Goal: Information Seeking & Learning: Stay updated

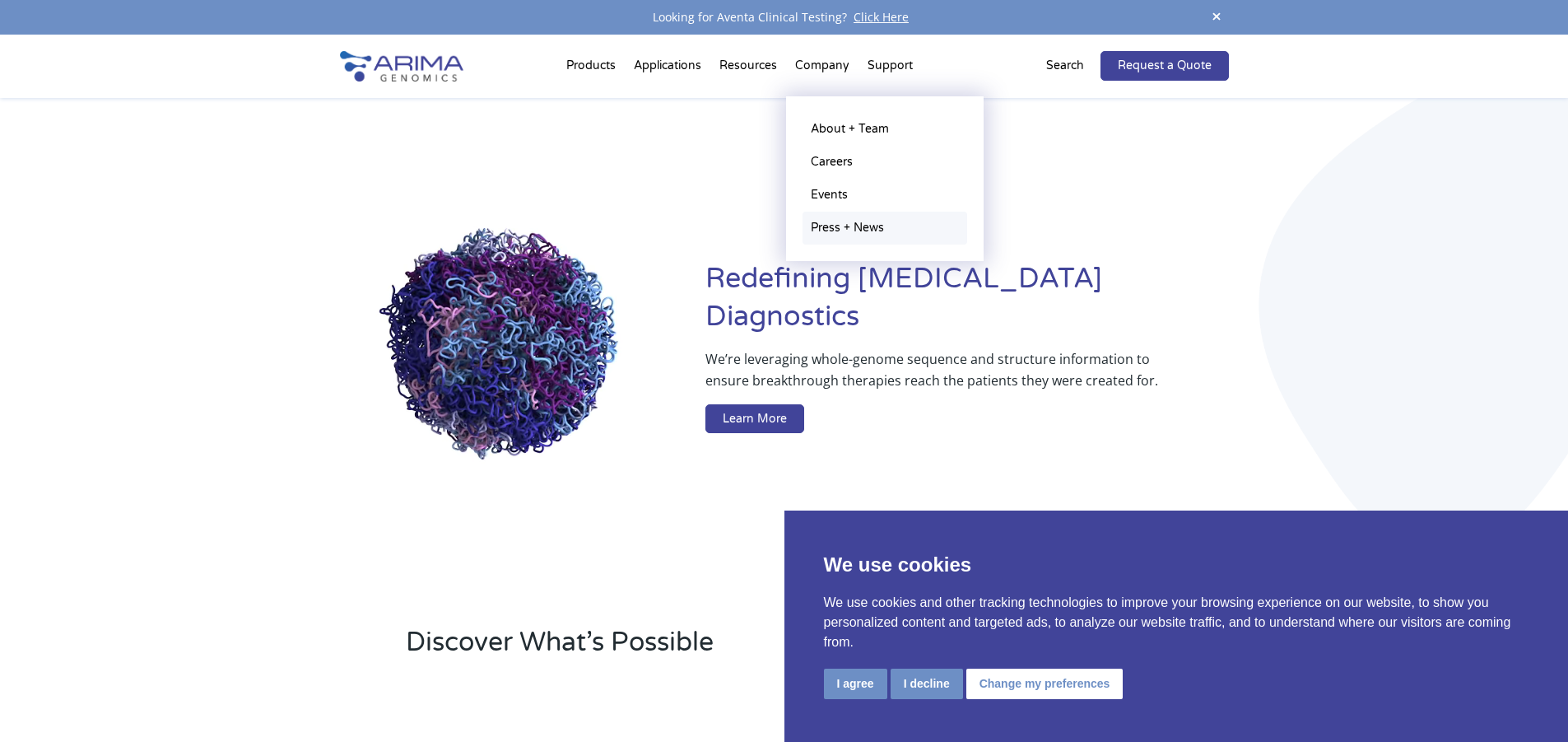
click at [844, 227] on link "Press + News" at bounding box center [885, 228] width 165 height 33
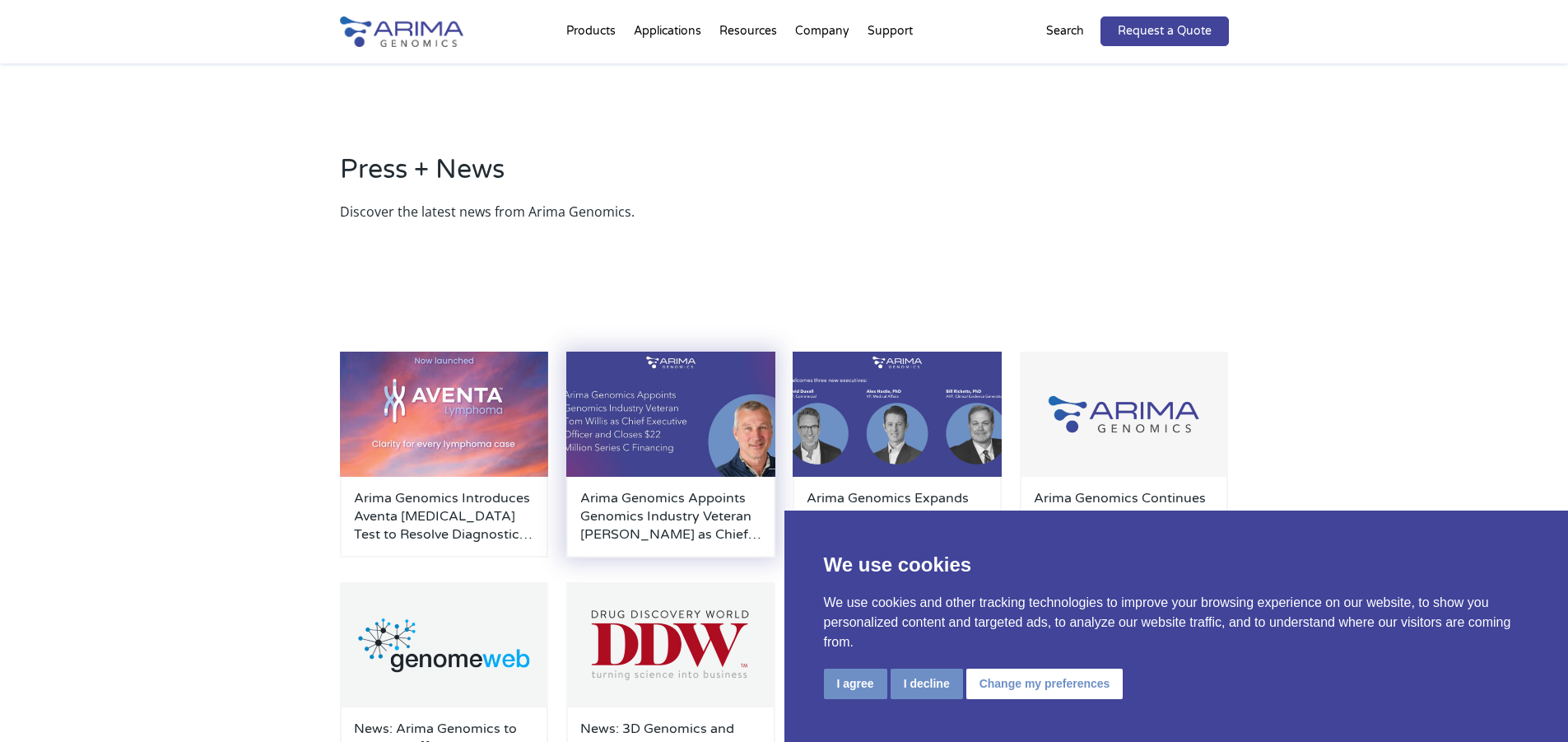
click at [640, 497] on h3 "Arima Genomics Appoints Genomics Industry Veteran [PERSON_NAME] as Chief Execut…" at bounding box center [670, 516] width 181 height 55
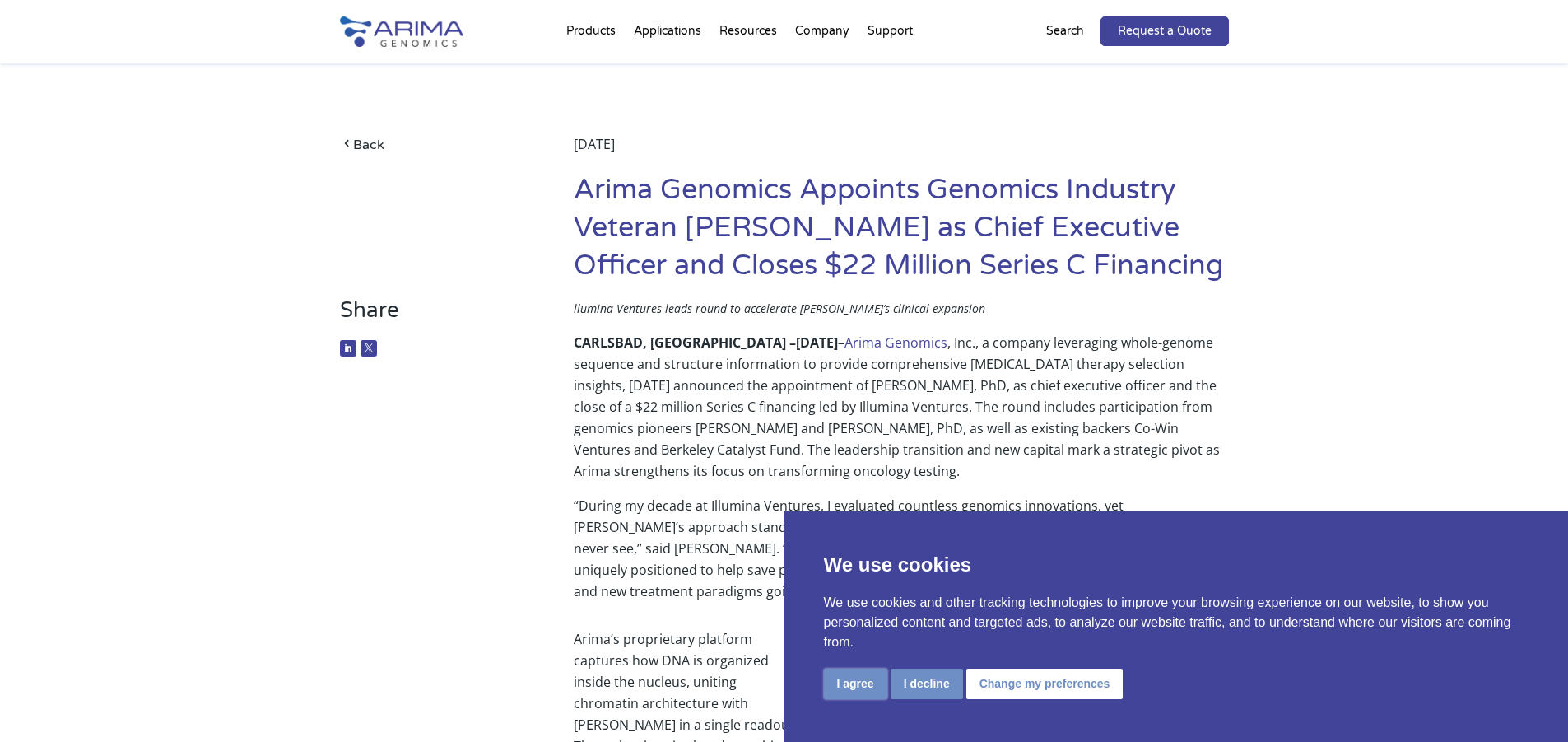
click at [849, 683] on button "I agree" at bounding box center [855, 684] width 63 height 30
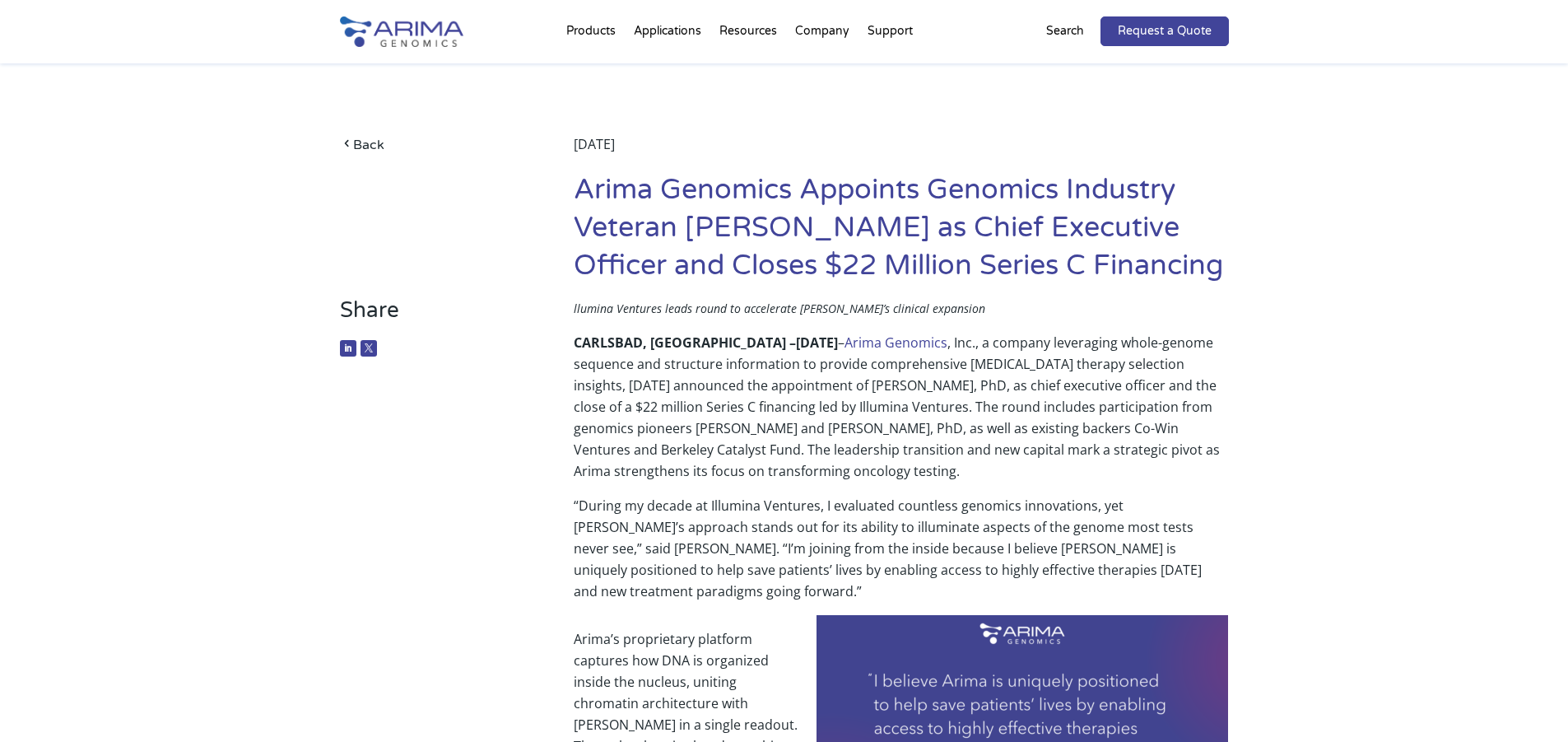
drag, startPoint x: 1507, startPoint y: 122, endPoint x: 1544, endPoint y: 82, distance: 54.5
